Goal: Transaction & Acquisition: Purchase product/service

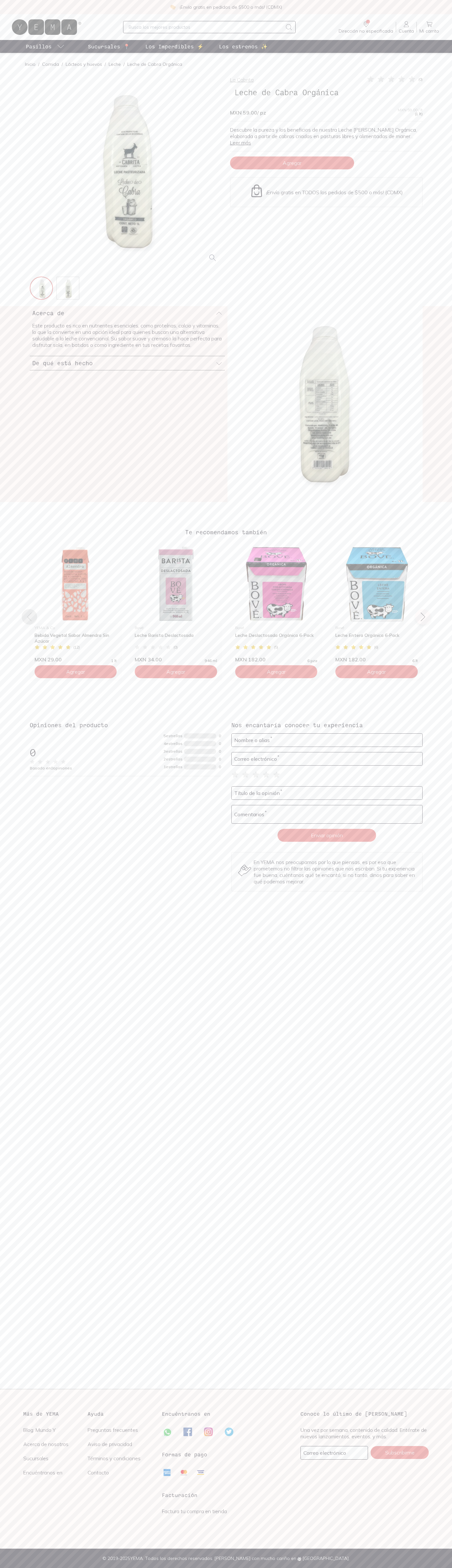
click at [292, 159] on span "Agregar" at bounding box center [292, 163] width 19 height 7
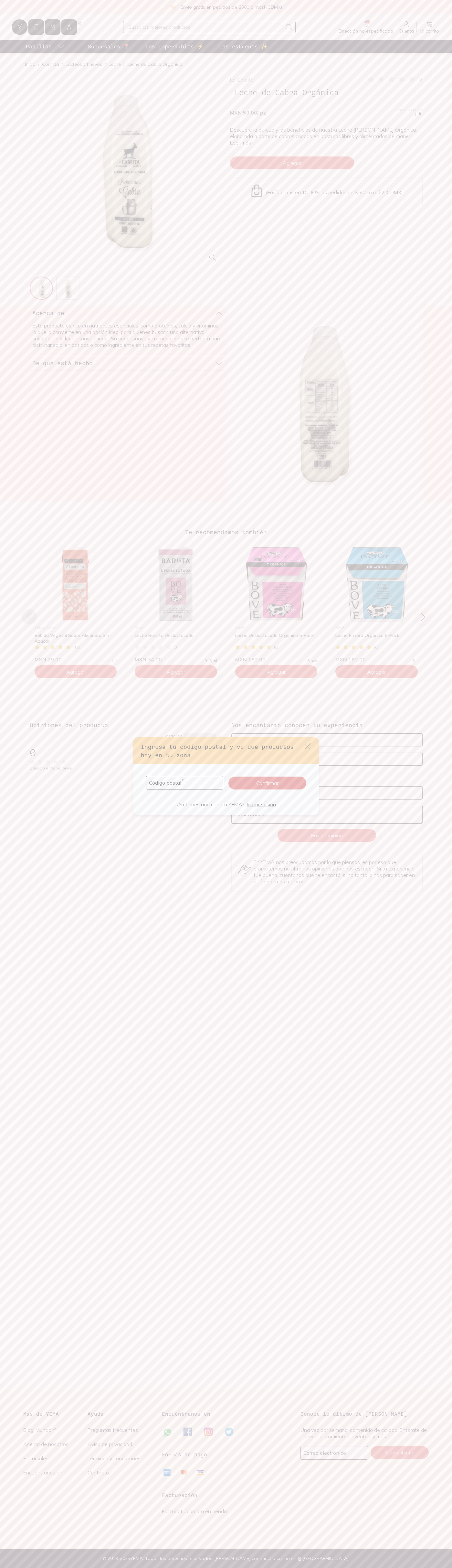
click at [308, 746] on icon "default" at bounding box center [308, 746] width 6 height 6
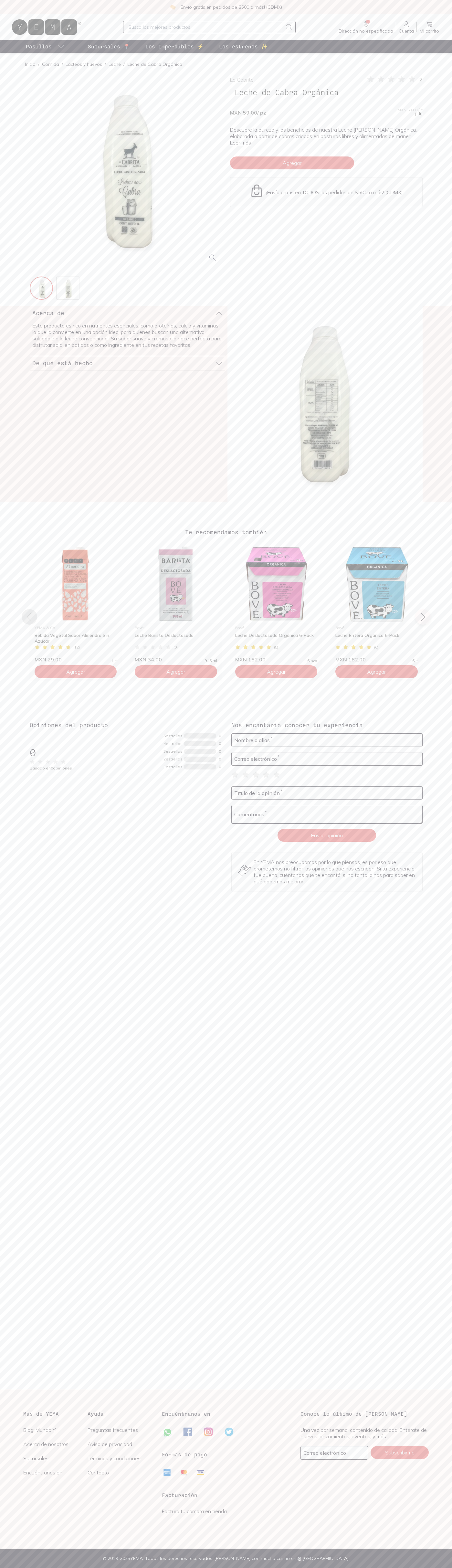
click at [429, 24] on icon at bounding box center [429, 24] width 8 height 8
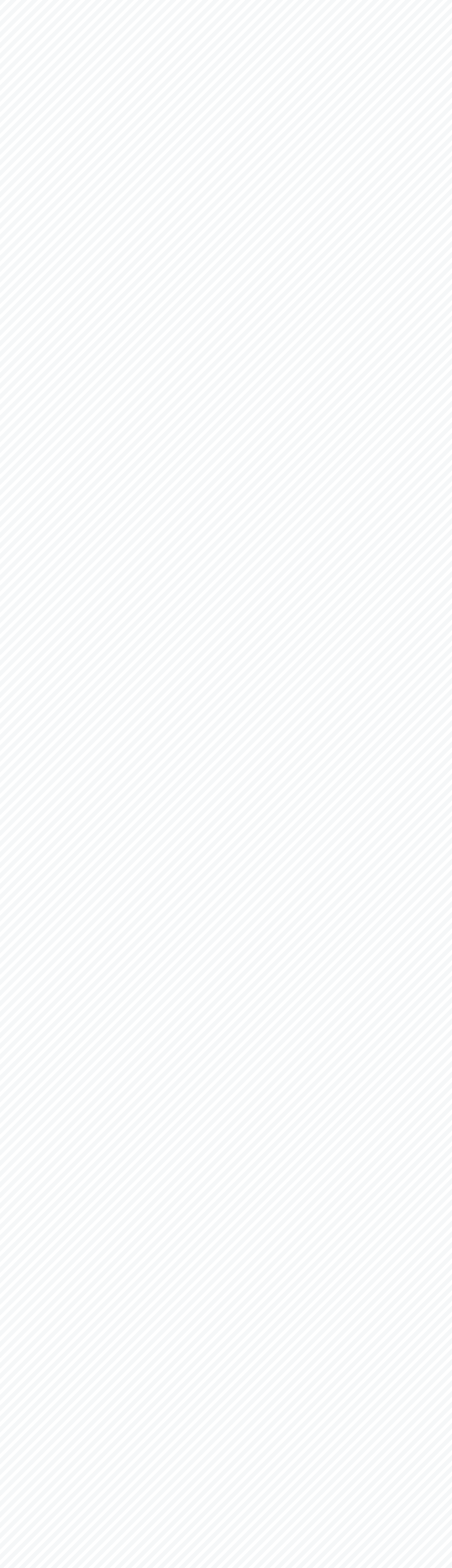
click at [101, 0] on html "YEMA: Así de fácil, así de bueno" at bounding box center [226, 0] width 452 height 0
click at [439, 0] on html "YEMA: Así de fácil, así de bueno" at bounding box center [226, 0] width 452 height 0
click at [230, 0] on html "YEMA: Así de fácil, así de bueno" at bounding box center [226, 0] width 452 height 0
click at [12, 0] on html "YEMA: Así de fácil, así de bueno" at bounding box center [226, 0] width 452 height 0
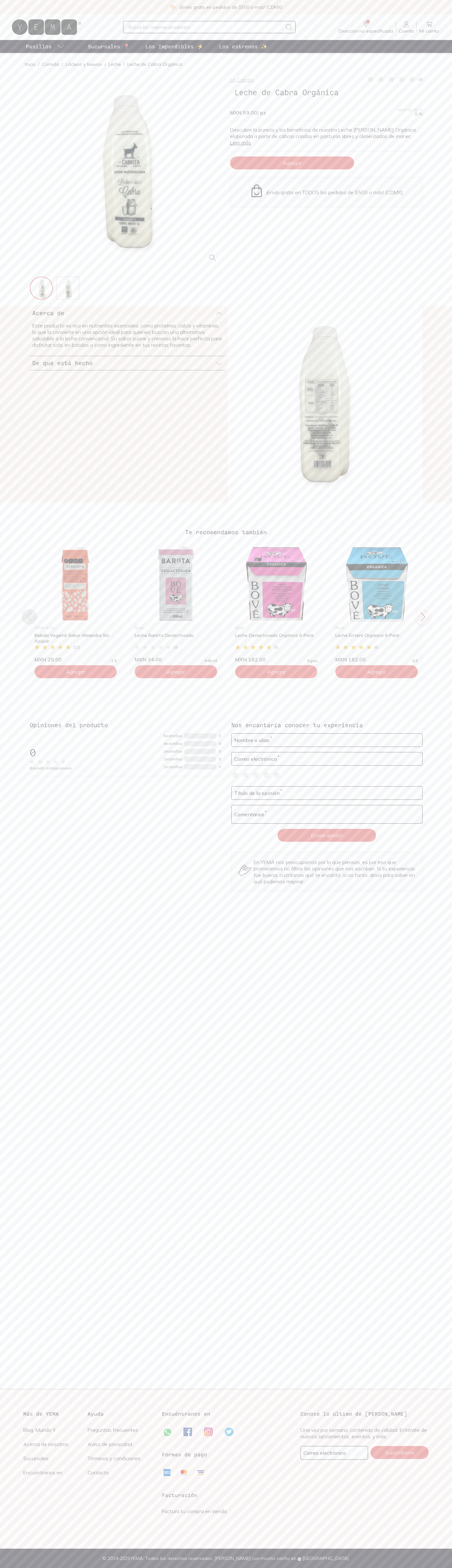
click at [99, 23] on div "Dirección no especificada Sin CP Estás viendo todo nuestro catálogo, algunos pr…" at bounding box center [226, 27] width 431 height 21
click at [423, 1360] on main "Inicio / Comida / Lácteos y huevos / Leche / Leche de Cabra Orgánica La Cabrita…" at bounding box center [226, 721] width 452 height 1336
click at [209, 1567] on html "¡Envío gratis en pedidos de $500 o más! (CDMX) Dirección no especificada Sin CP…" at bounding box center [226, 784] width 452 height 1568
click at [18, 345] on div "Acerca de Este producto es rico en nutrientes esenciales, como proteínas, calci…" at bounding box center [226, 404] width 452 height 196
click at [412, 79] on icon at bounding box center [412, 79] width 7 height 6
